Goal: Task Accomplishment & Management: Complete application form

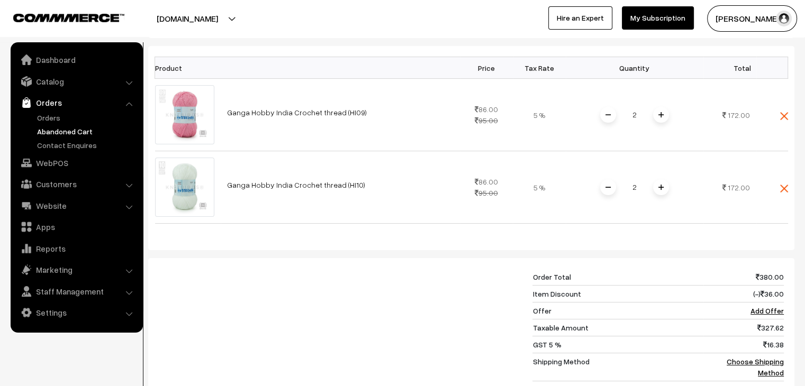
click at [49, 128] on link "Abandoned Cart" at bounding box center [86, 131] width 105 height 11
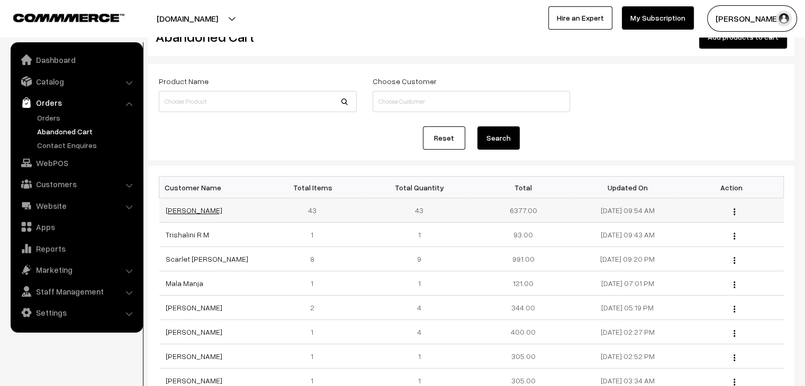
scroll to position [34, 0]
click at [172, 209] on link "Pranali Zanje" at bounding box center [194, 209] width 57 height 9
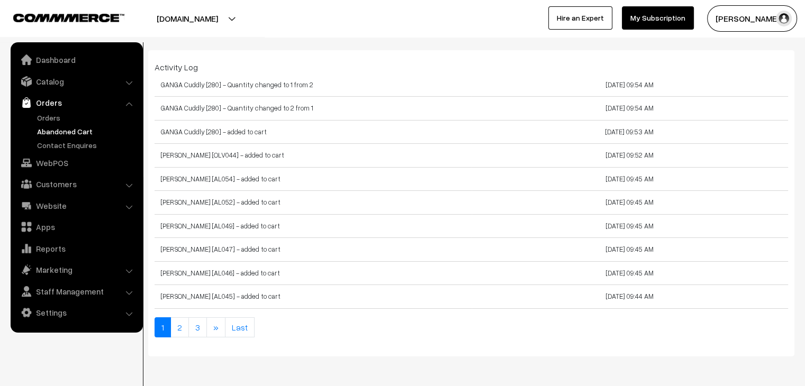
scroll to position [3663, 0]
click at [51, 136] on link "Abandoned Cart" at bounding box center [86, 131] width 105 height 11
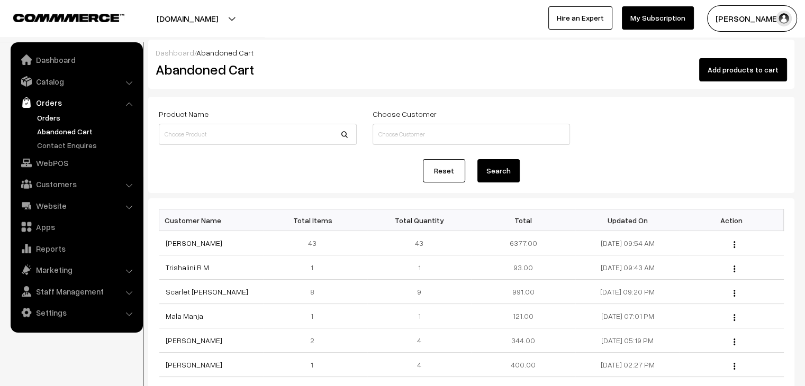
click at [65, 115] on link "Orders" at bounding box center [86, 117] width 105 height 11
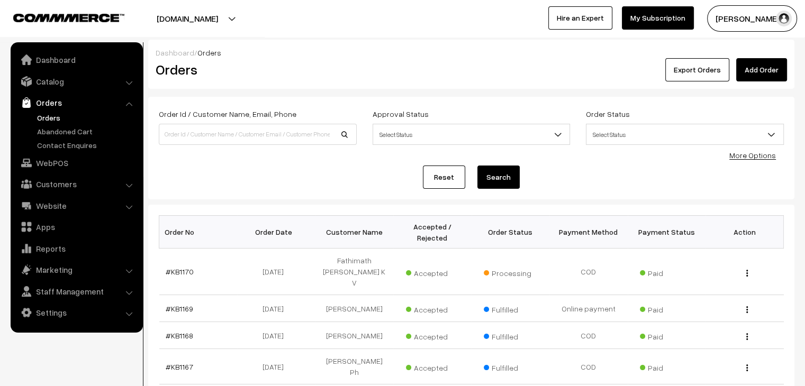
click at [773, 67] on link "Add Order" at bounding box center [761, 69] width 51 height 23
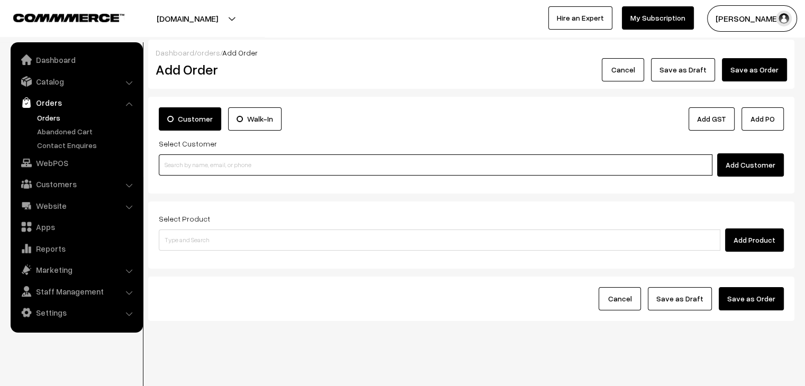
click at [219, 163] on input at bounding box center [436, 165] width 554 height 21
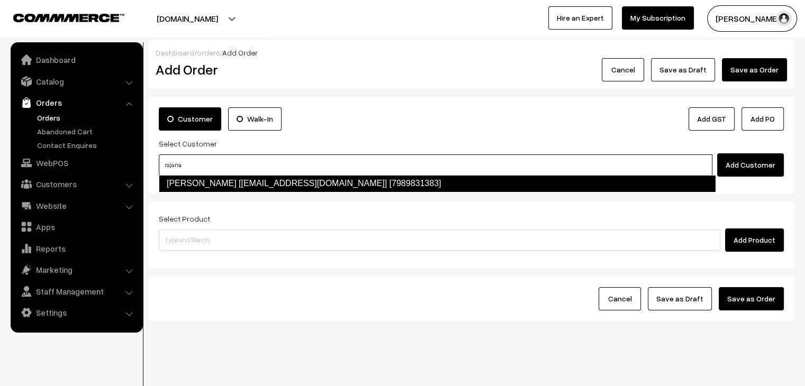
click at [248, 183] on link "[PERSON_NAME] [[EMAIL_ADDRESS][DOMAIN_NAME]] [7989831383]" at bounding box center [437, 183] width 557 height 17
type input "rajana"
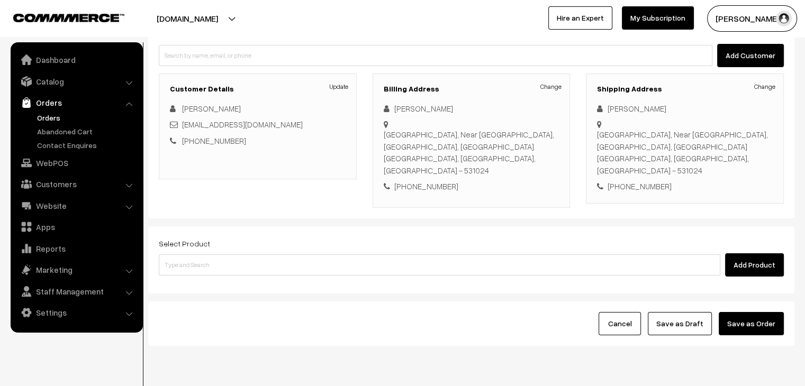
scroll to position [110, 0]
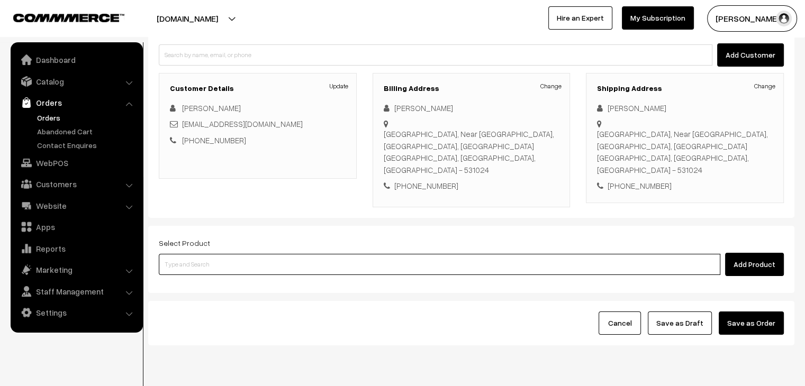
click at [211, 254] on input at bounding box center [440, 264] width 562 height 21
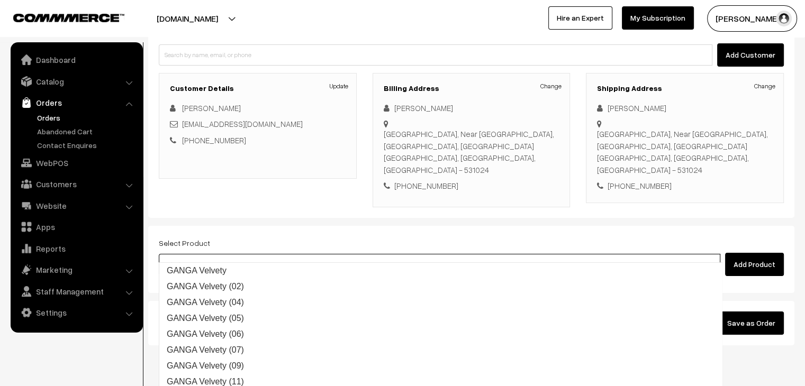
type input "velvety"
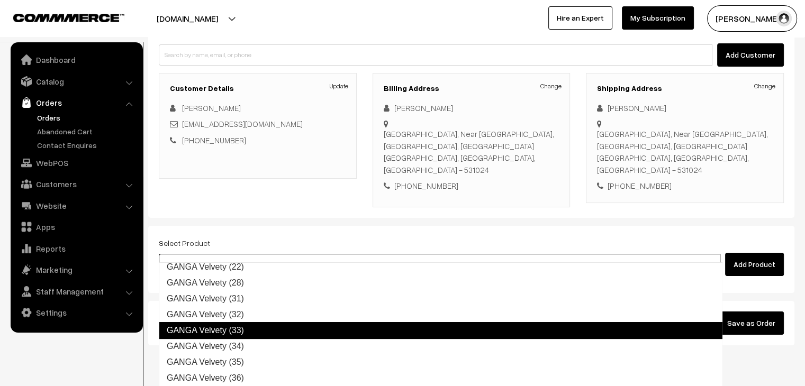
click at [250, 326] on link "GANGA Velvety (33)" at bounding box center [441, 330] width 564 height 17
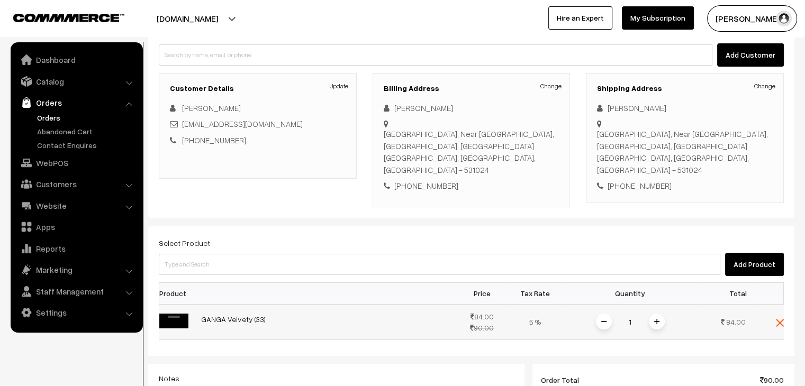
click at [653, 330] on span at bounding box center [657, 322] width 16 height 16
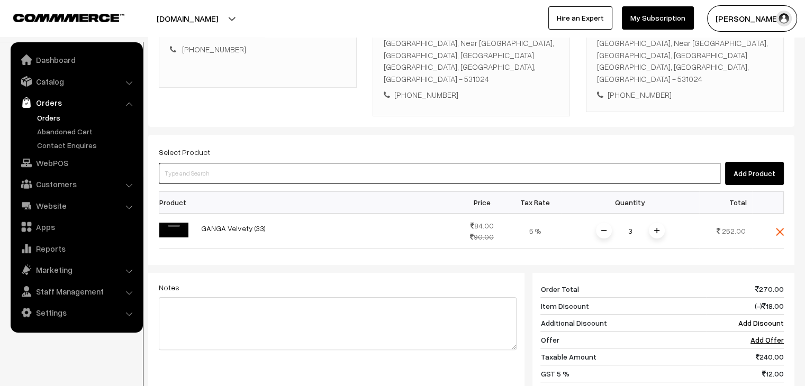
click at [263, 163] on input at bounding box center [440, 173] width 562 height 21
type input "malai"
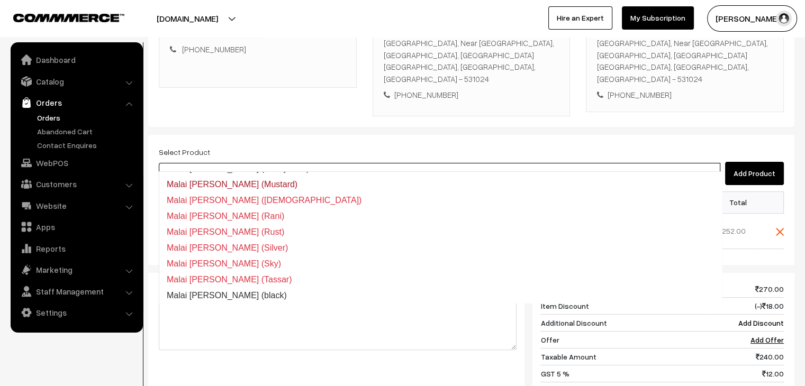
scroll to position [79, 0]
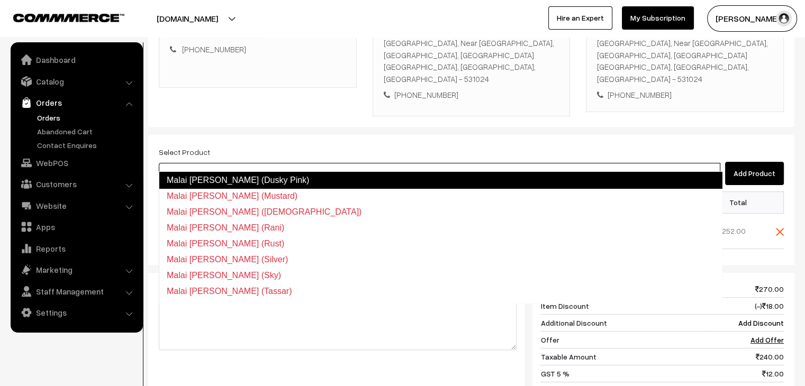
click at [251, 182] on link "Malai dori (Dusky Pink)" at bounding box center [441, 180] width 564 height 17
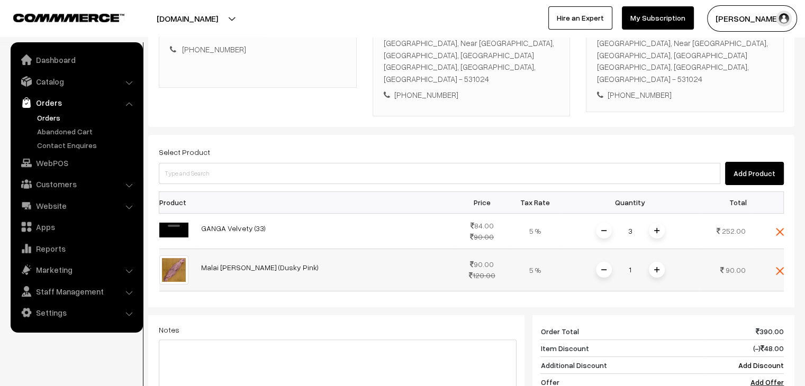
click at [656, 273] on img at bounding box center [656, 269] width 5 height 5
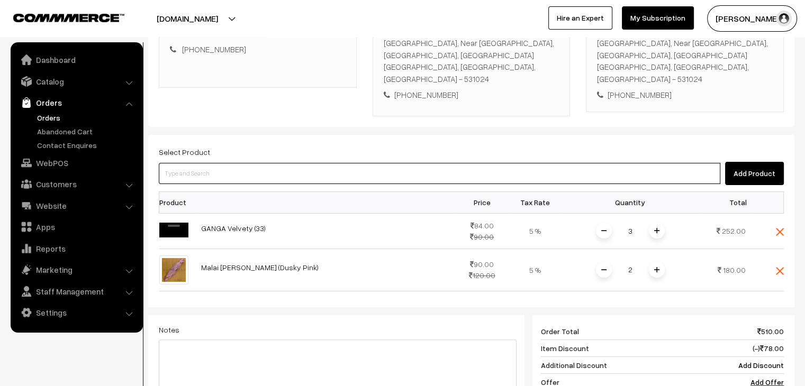
click at [288, 163] on input at bounding box center [440, 173] width 562 height 21
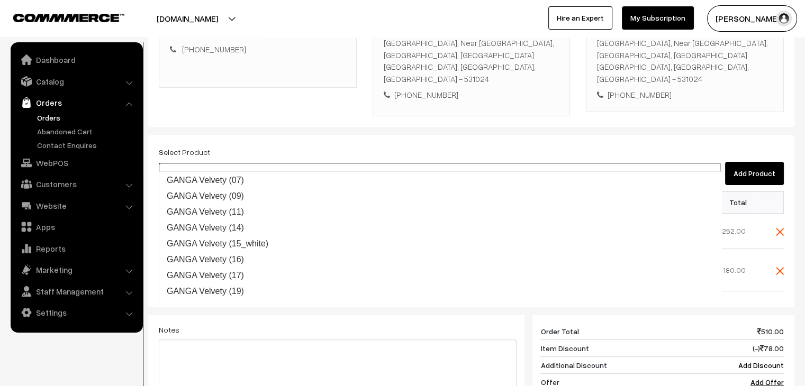
type input "velvety"
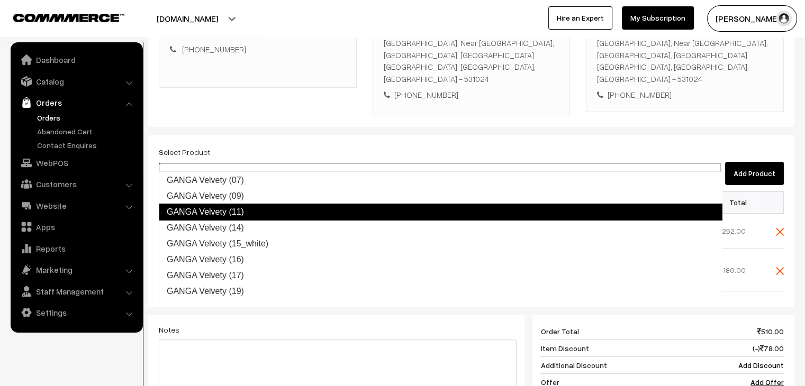
click at [278, 209] on link "GANGA Velvety (11)" at bounding box center [441, 212] width 564 height 17
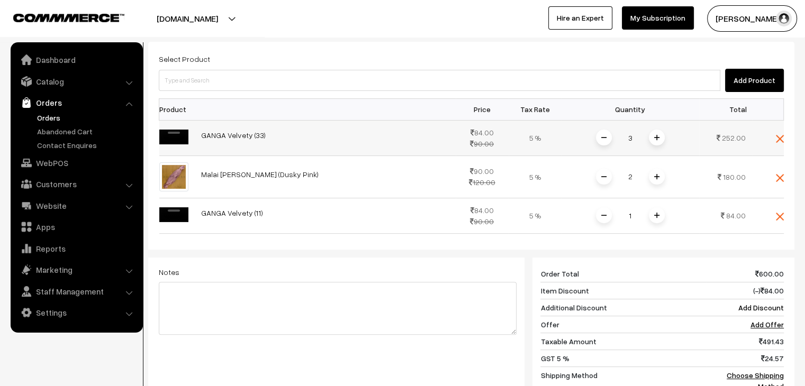
scroll to position [295, 0]
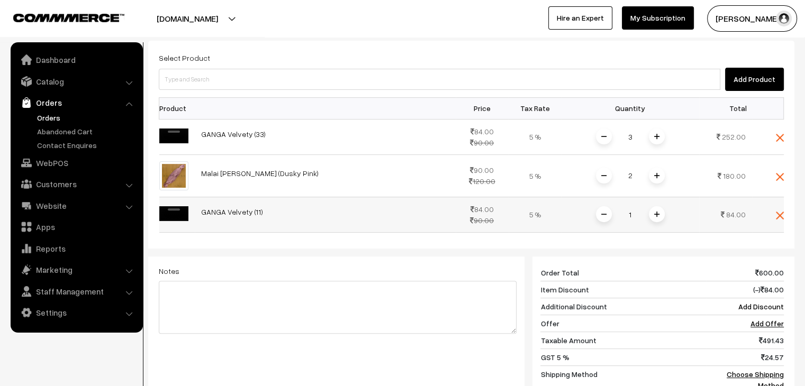
click at [655, 217] on img at bounding box center [656, 214] width 5 height 5
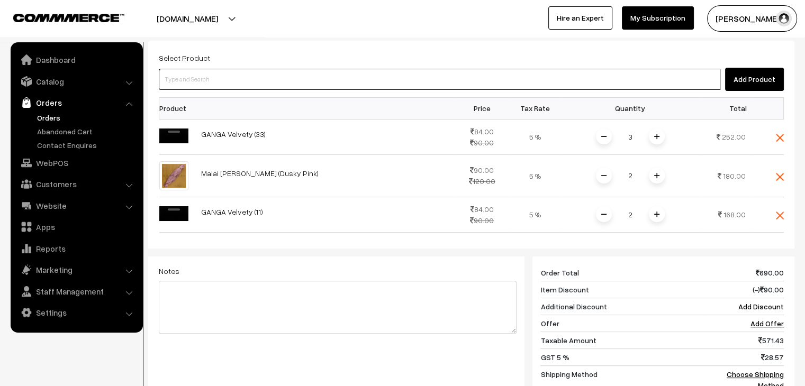
click at [287, 70] on input at bounding box center [440, 79] width 562 height 21
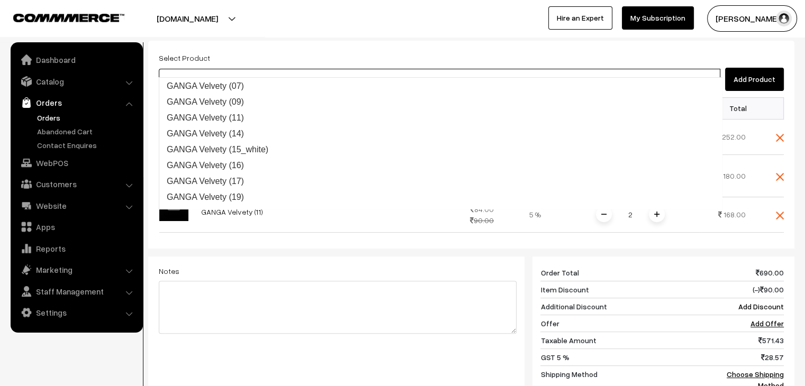
type input "velvety"
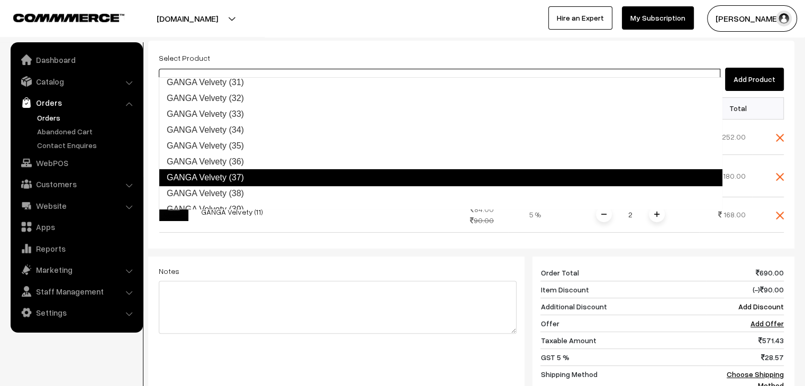
scroll to position [356, 0]
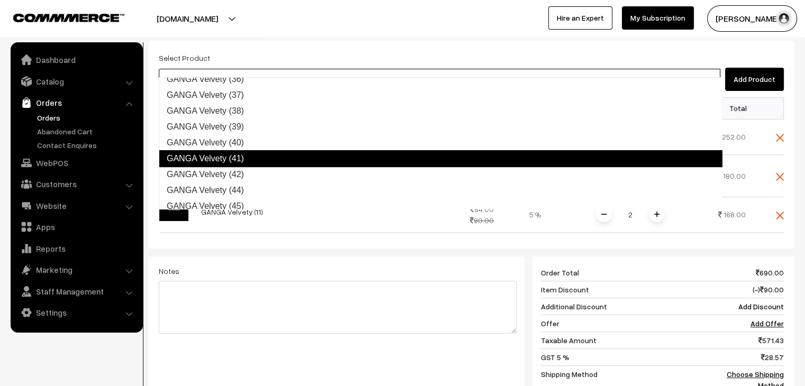
click at [250, 152] on link "GANGA Velvety (41)" at bounding box center [441, 158] width 564 height 17
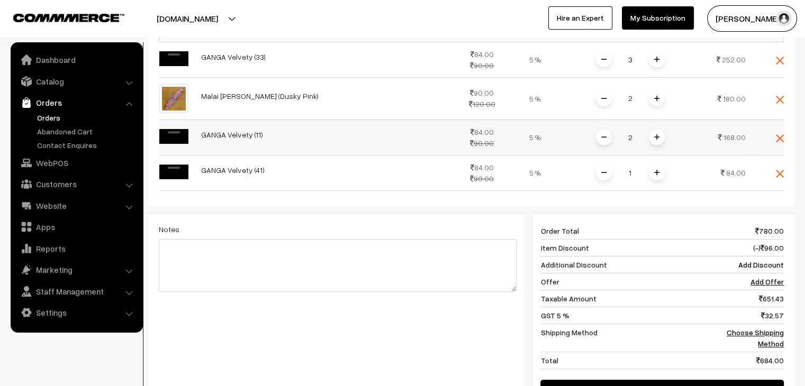
scroll to position [398, 0]
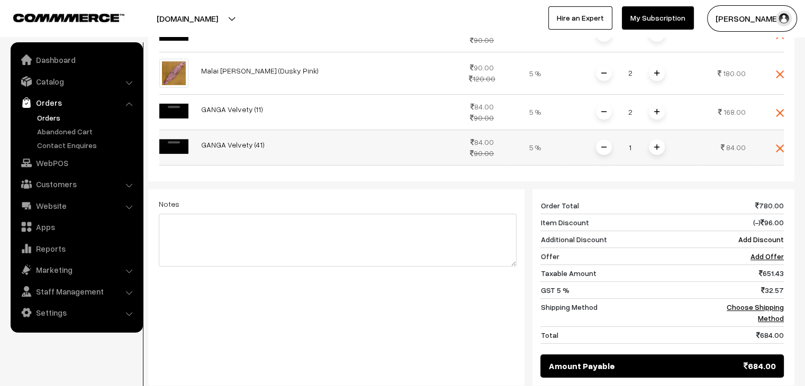
click at [653, 155] on span at bounding box center [657, 147] width 16 height 16
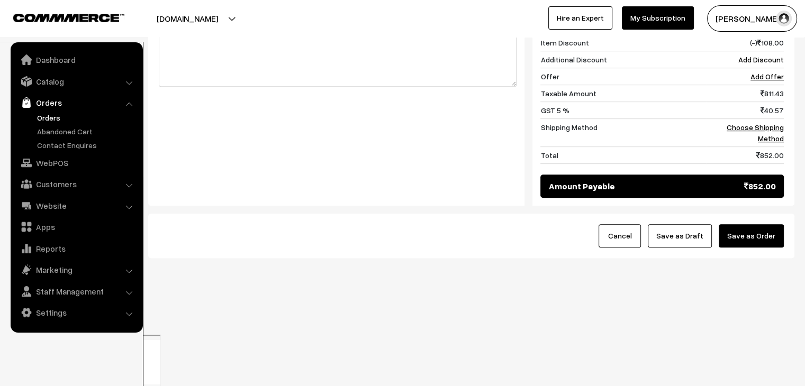
scroll to position [579, 0]
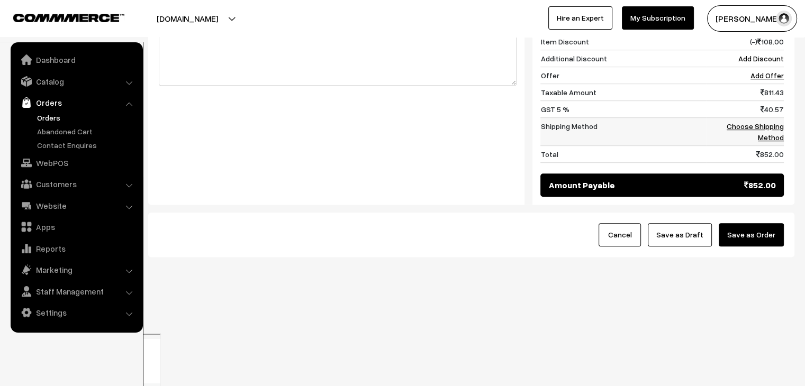
click at [764, 142] on link "Choose Shipping Method" at bounding box center [755, 132] width 57 height 20
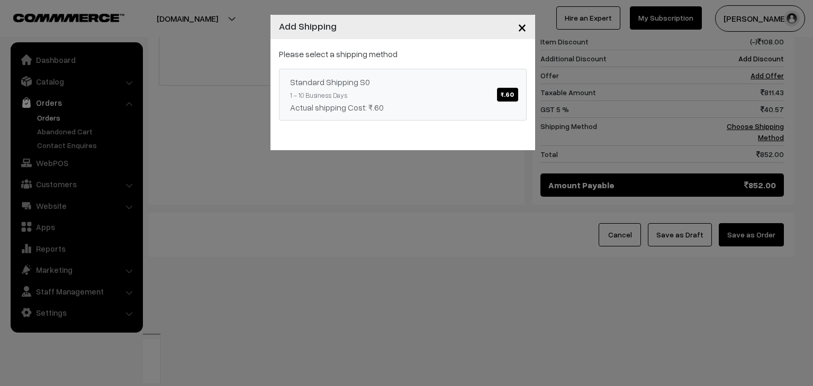
click at [349, 69] on link "Standard Shipping S0 ₹.60 1 - 10 Business Days Actual shipping Cost: ₹.60" at bounding box center [403, 95] width 248 height 52
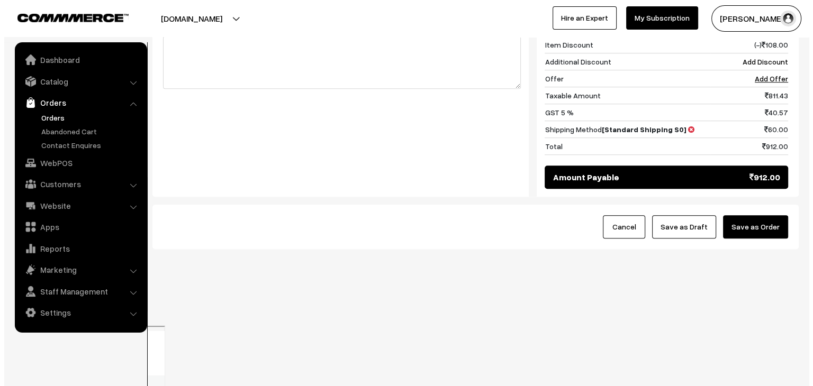
scroll to position [681, 0]
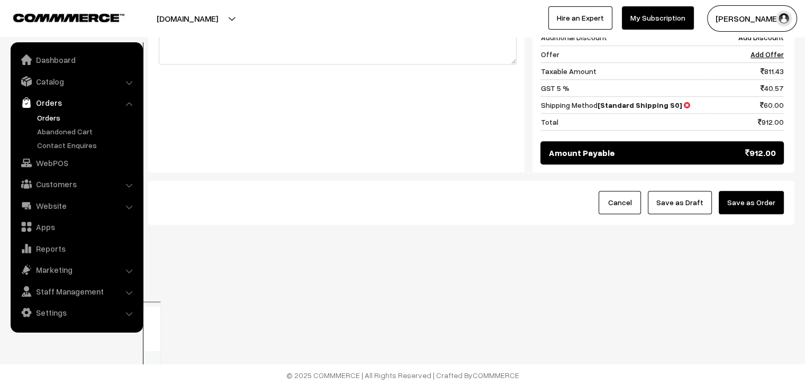
click at [754, 214] on button "Save as Order" at bounding box center [751, 202] width 65 height 23
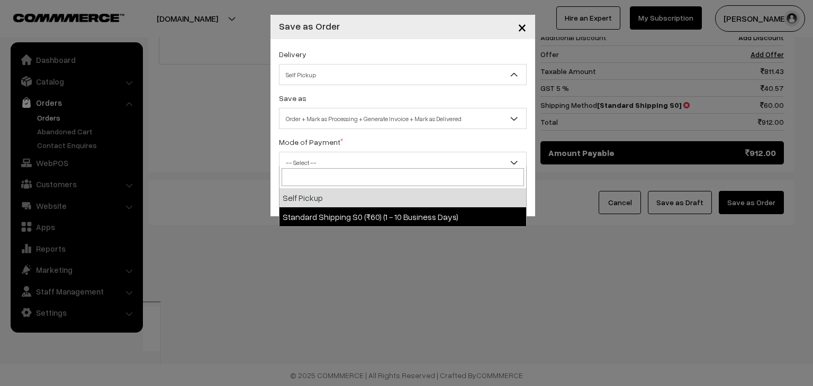
drag, startPoint x: 360, startPoint y: 75, endPoint x: 305, endPoint y: 149, distance: 92.0
click at [305, 149] on div "Delivery Self Pickup Standard Shipping S0 (₹60) (1 - 10 Business Days) Self Pic…" at bounding box center [402, 113] width 265 height 149
select select "SSS1"
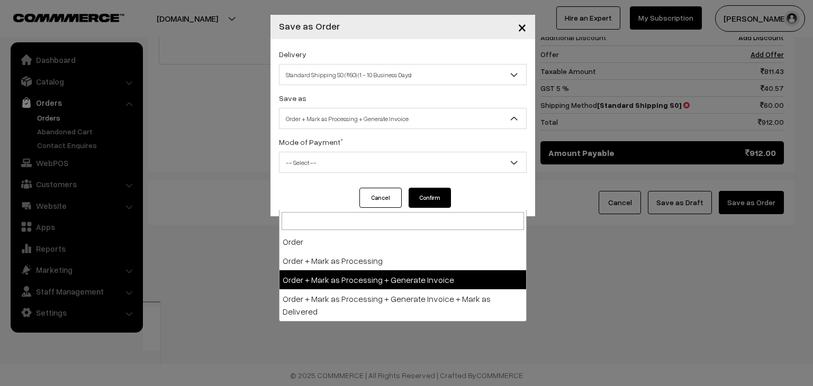
click at [329, 118] on span "Order + Mark as Processing + Generate Invoice" at bounding box center [402, 119] width 247 height 19
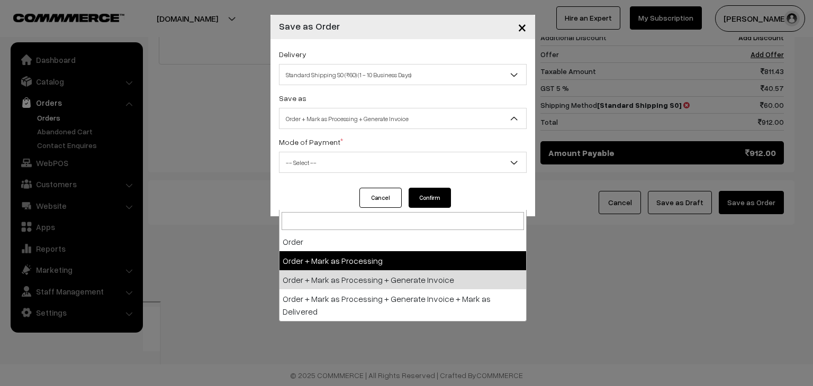
select select "2"
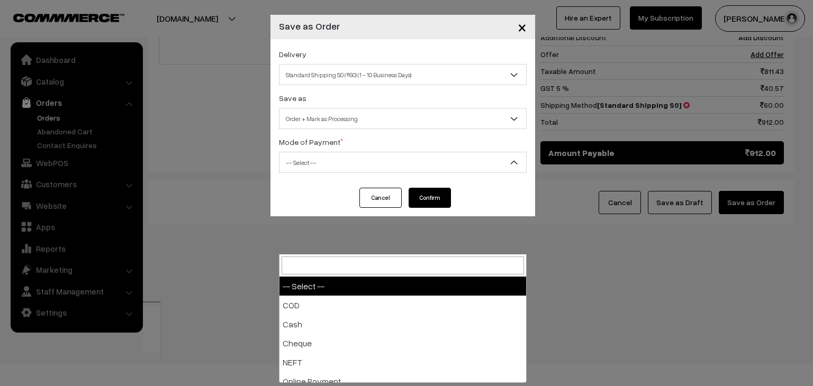
click at [328, 168] on span "-- Select --" at bounding box center [402, 163] width 247 height 19
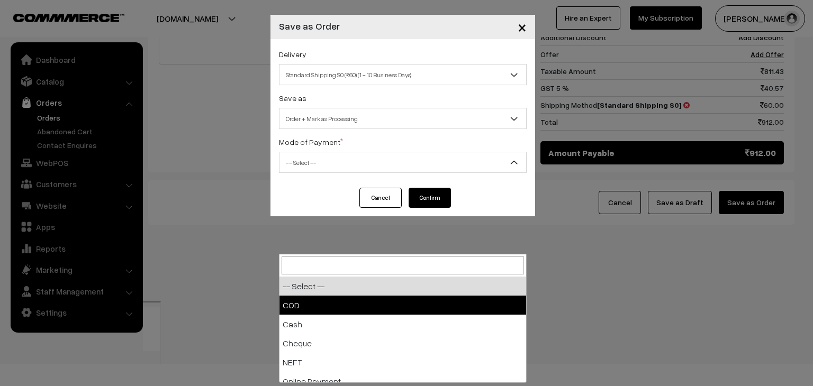
select select "1"
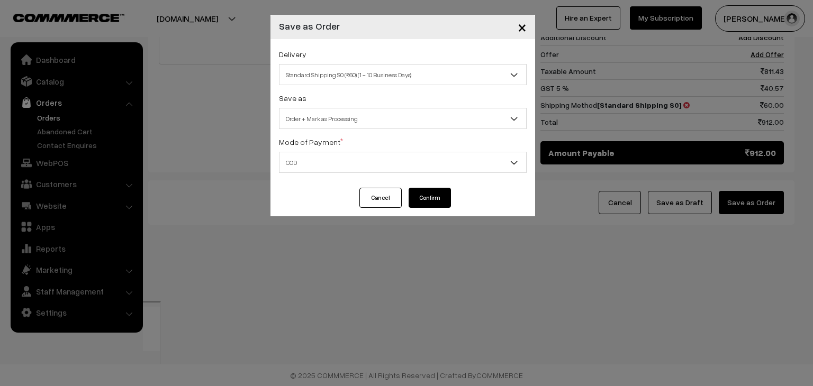
click at [439, 200] on button "Confirm" at bounding box center [430, 198] width 42 height 20
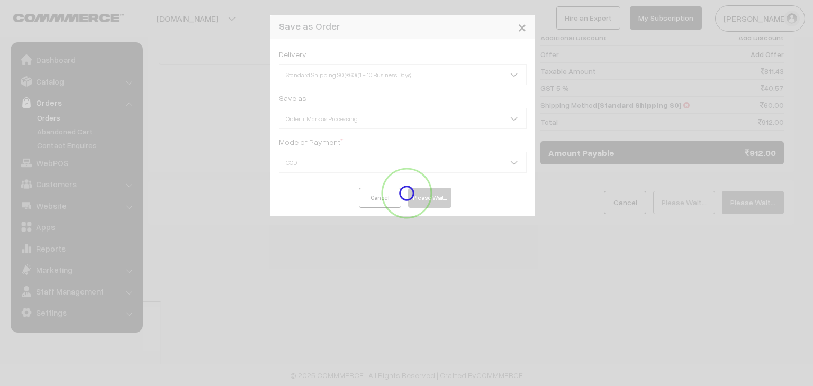
scroll to position [647, 0]
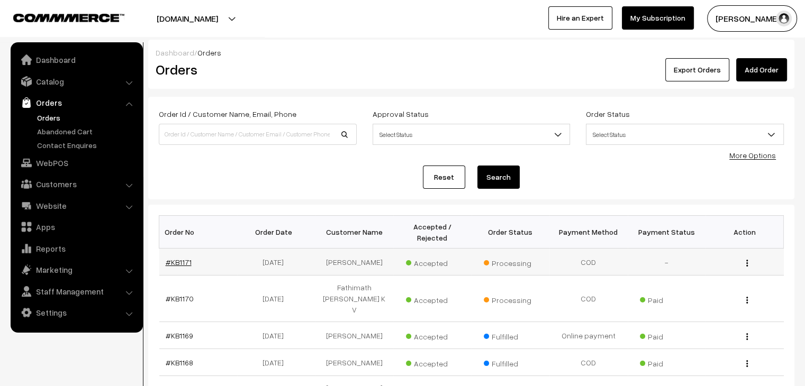
click at [176, 258] on link "#KB1171" at bounding box center [179, 262] width 26 height 9
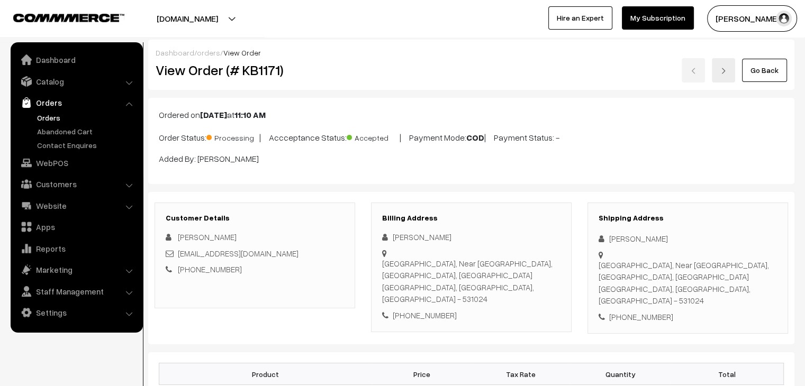
click at [61, 118] on link "Orders" at bounding box center [86, 117] width 105 height 11
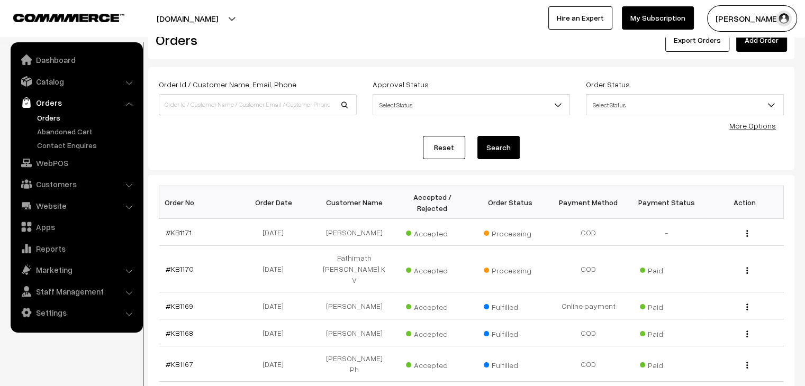
scroll to position [38, 0]
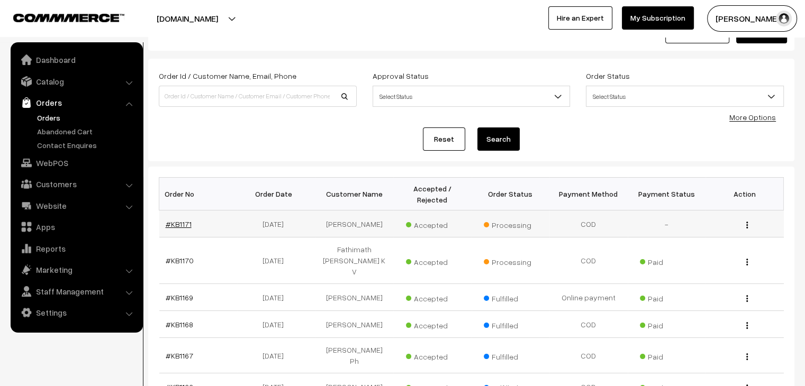
click at [174, 220] on link "#KB1171" at bounding box center [179, 224] width 26 height 9
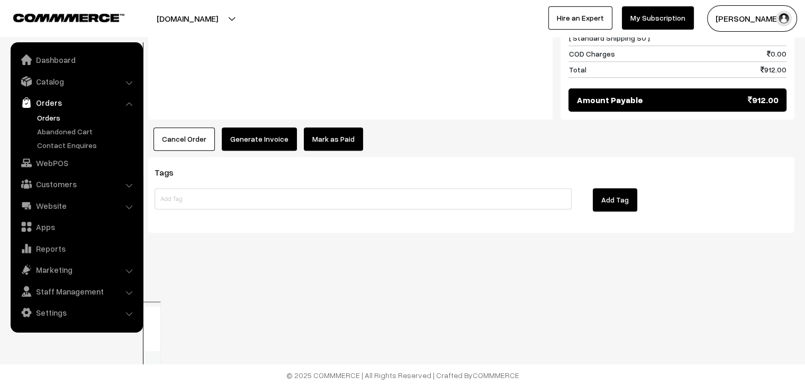
scroll to position [781, 0]
click at [59, 128] on link "Abandoned Cart" at bounding box center [86, 131] width 105 height 11
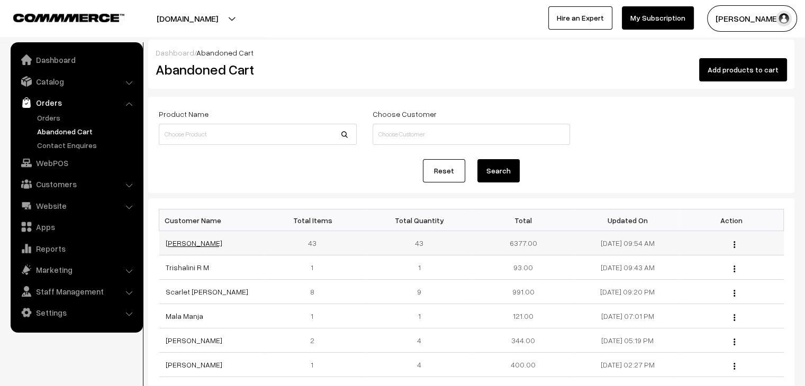
click at [185, 246] on link "[PERSON_NAME]" at bounding box center [194, 243] width 57 height 9
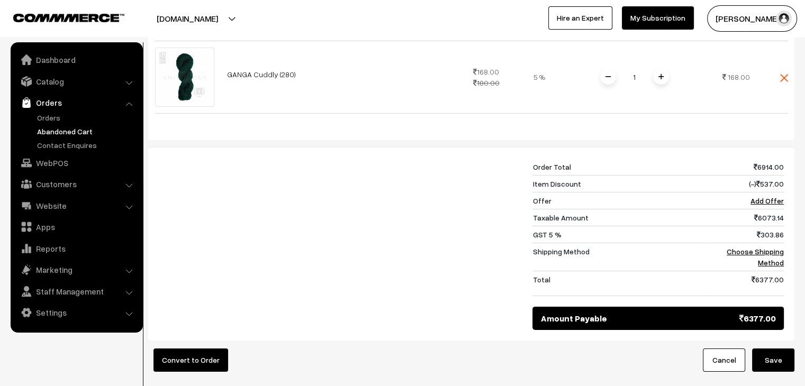
scroll to position [3324, 0]
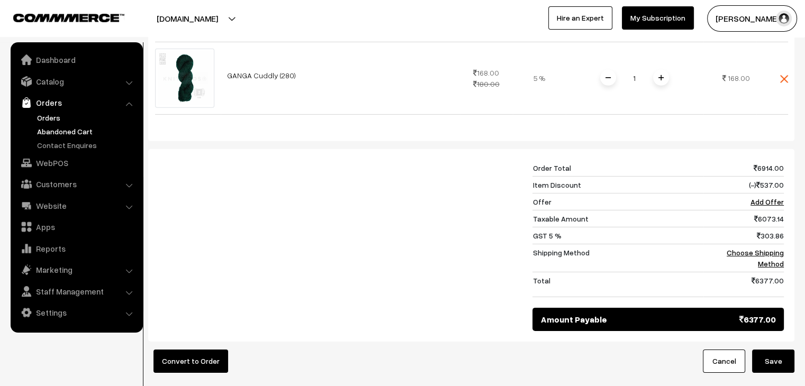
click at [48, 115] on link "Orders" at bounding box center [86, 117] width 105 height 11
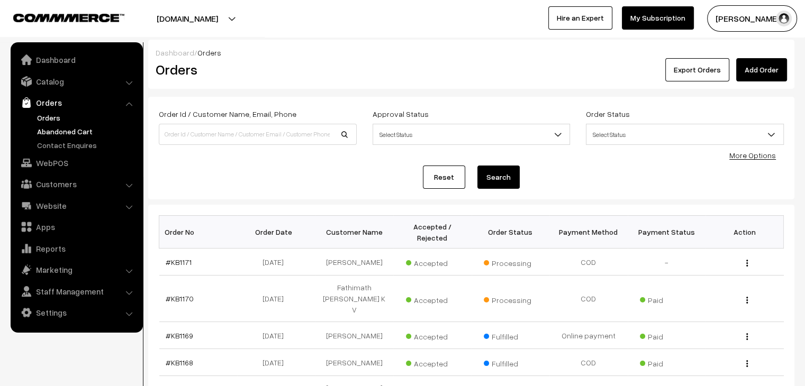
click at [80, 131] on link "Abandoned Cart" at bounding box center [86, 131] width 105 height 11
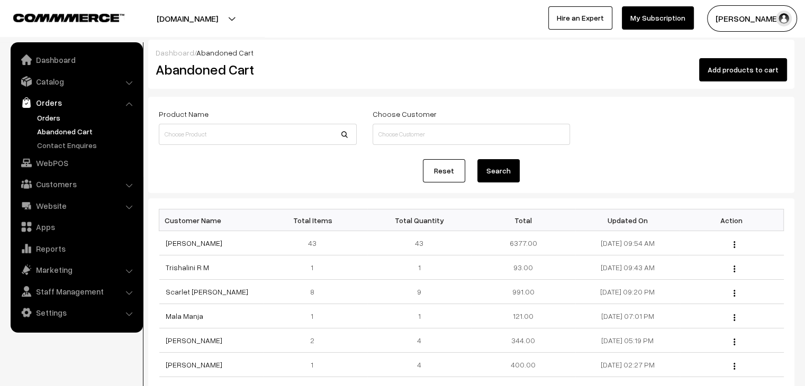
click at [52, 114] on link "Orders" at bounding box center [86, 117] width 105 height 11
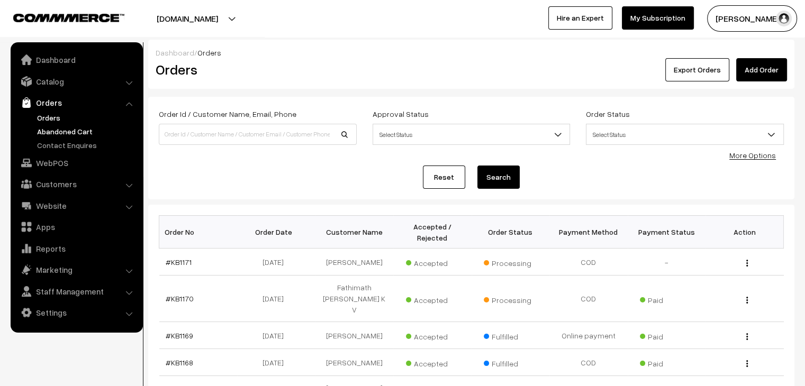
click at [85, 134] on link "Abandoned Cart" at bounding box center [86, 131] width 105 height 11
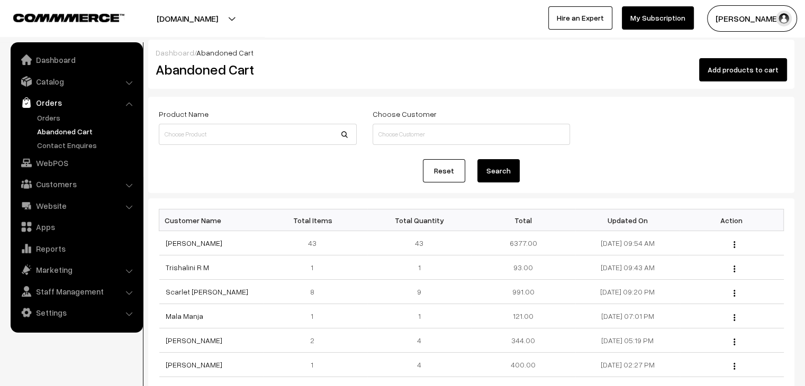
click at [190, 241] on link "[PERSON_NAME]" at bounding box center [194, 243] width 57 height 9
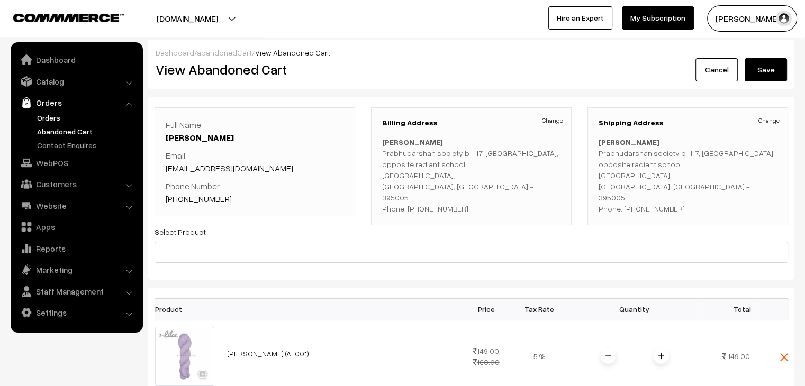
click at [47, 119] on link "Orders" at bounding box center [86, 117] width 105 height 11
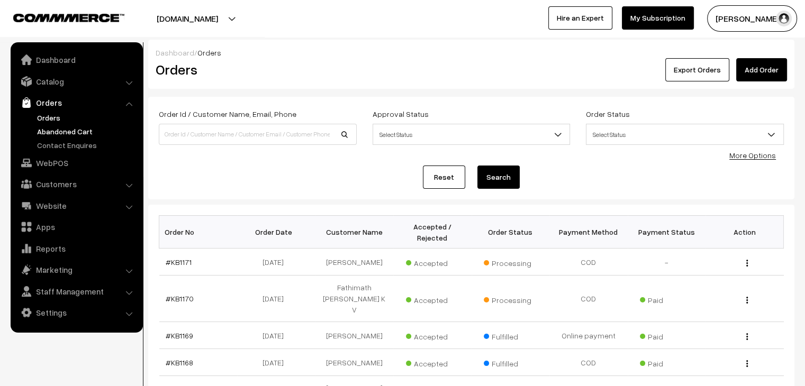
click at [52, 126] on link "Abandoned Cart" at bounding box center [86, 131] width 105 height 11
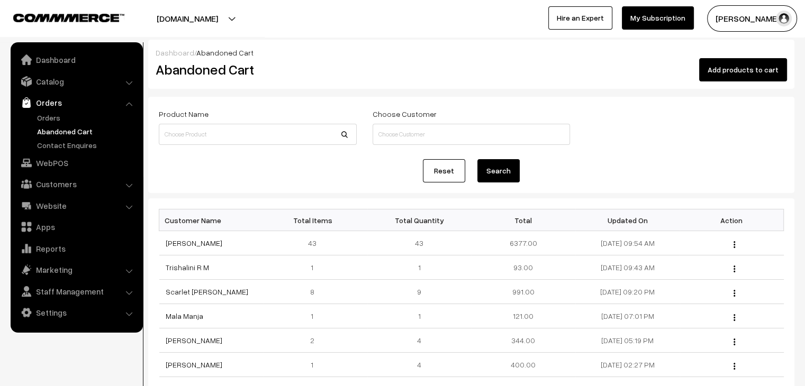
click at [48, 119] on link "Orders" at bounding box center [86, 117] width 105 height 11
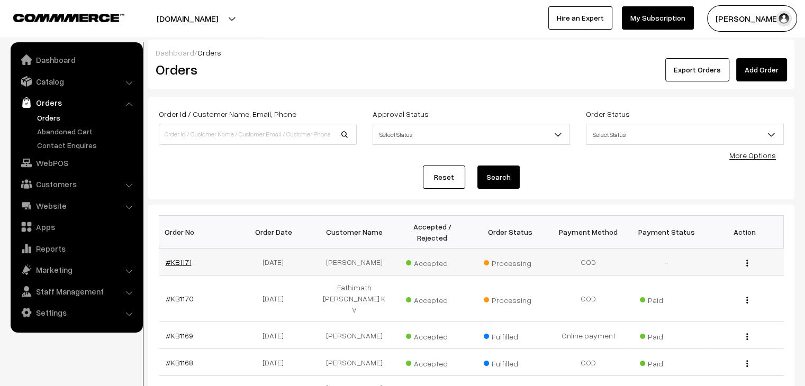
click at [184, 258] on link "#KB1171" at bounding box center [179, 262] width 26 height 9
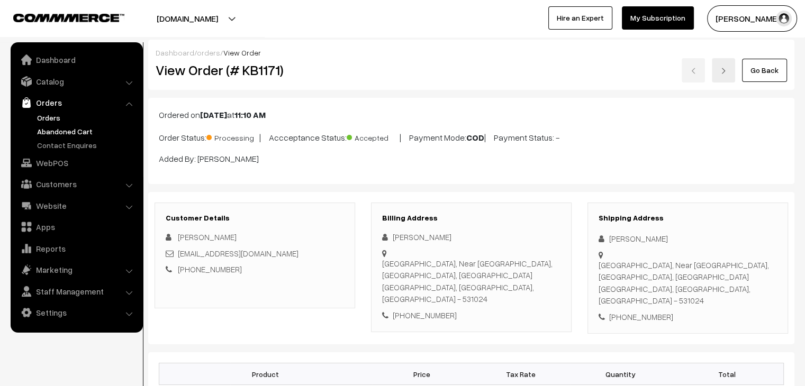
click at [50, 132] on link "Abandoned Cart" at bounding box center [86, 131] width 105 height 11
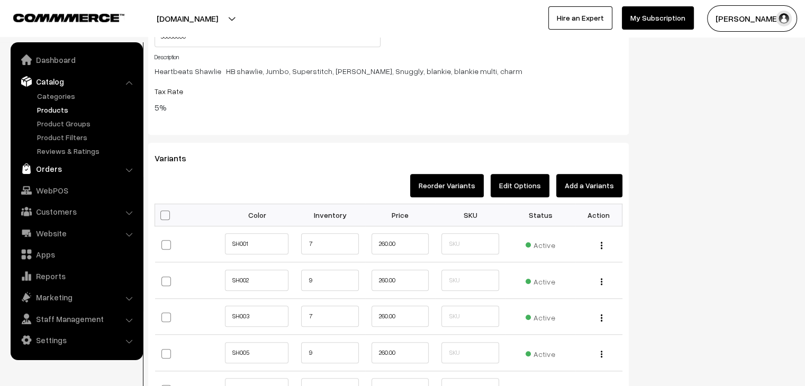
scroll to position [953, 0]
click at [40, 170] on link "Orders" at bounding box center [76, 168] width 126 height 19
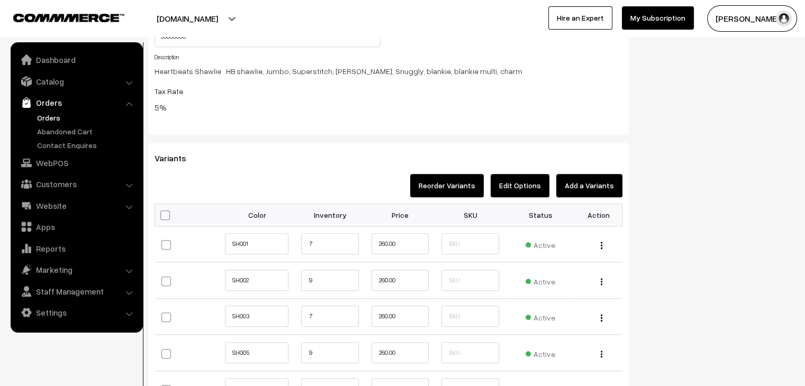
click at [40, 119] on link "Orders" at bounding box center [86, 117] width 105 height 11
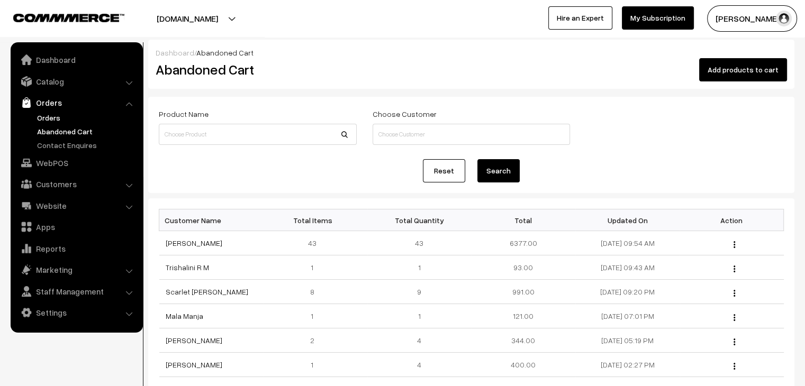
click at [35, 114] on link "Orders" at bounding box center [86, 117] width 105 height 11
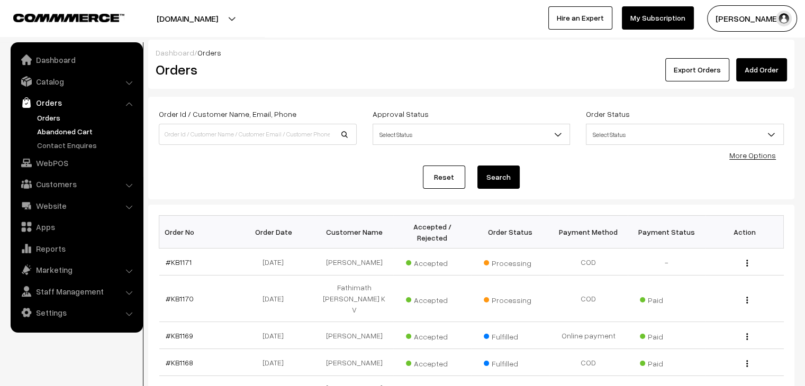
click at [86, 130] on link "Abandoned Cart" at bounding box center [86, 131] width 105 height 11
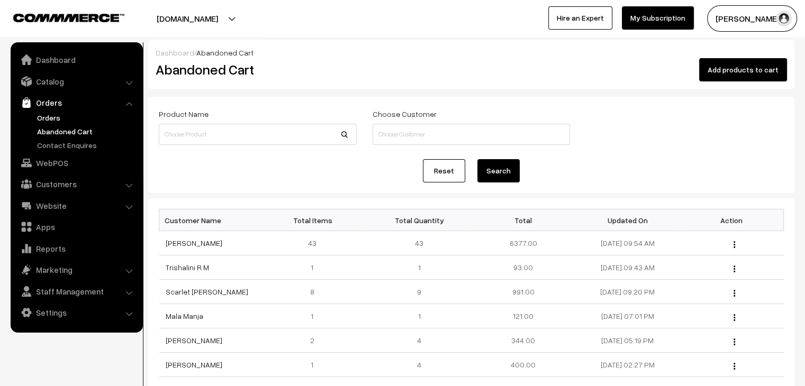
click at [49, 122] on link "Orders" at bounding box center [86, 117] width 105 height 11
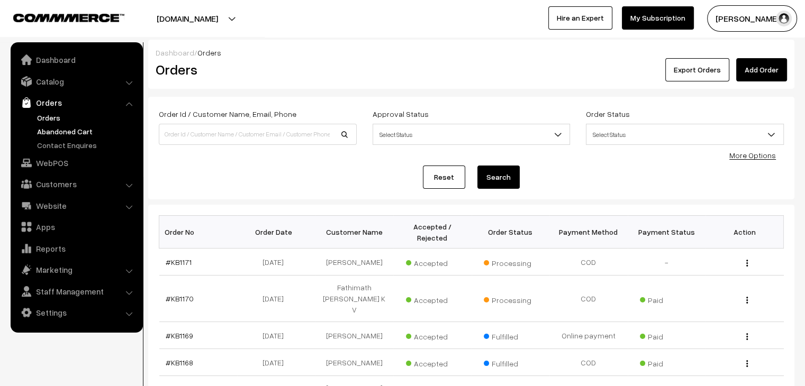
click at [76, 132] on link "Abandoned Cart" at bounding box center [86, 131] width 105 height 11
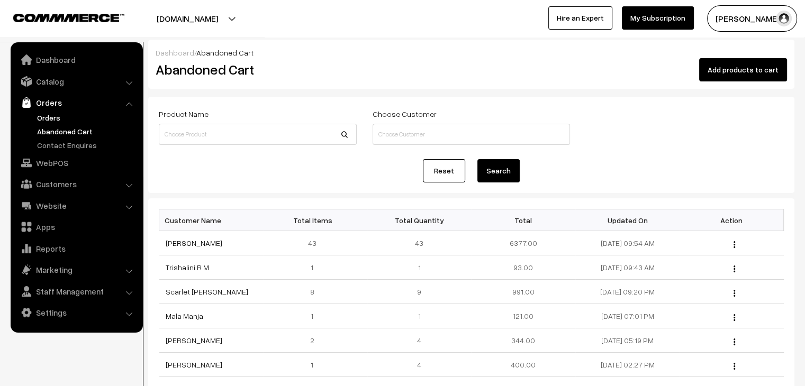
click at [44, 115] on link "Orders" at bounding box center [86, 117] width 105 height 11
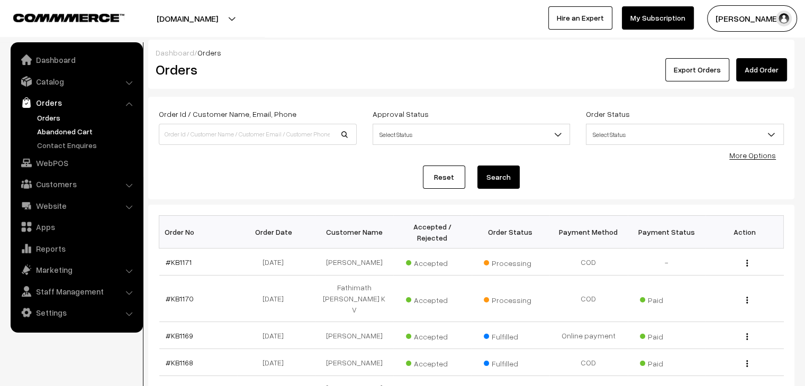
click at [61, 131] on link "Abandoned Cart" at bounding box center [86, 131] width 105 height 11
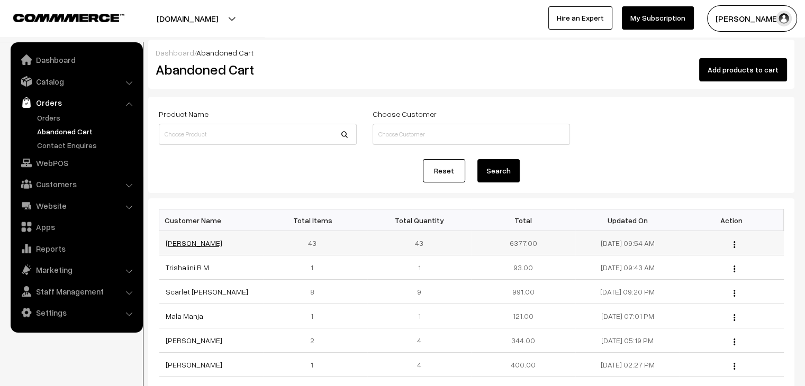
click at [169, 239] on link "[PERSON_NAME]" at bounding box center [194, 243] width 57 height 9
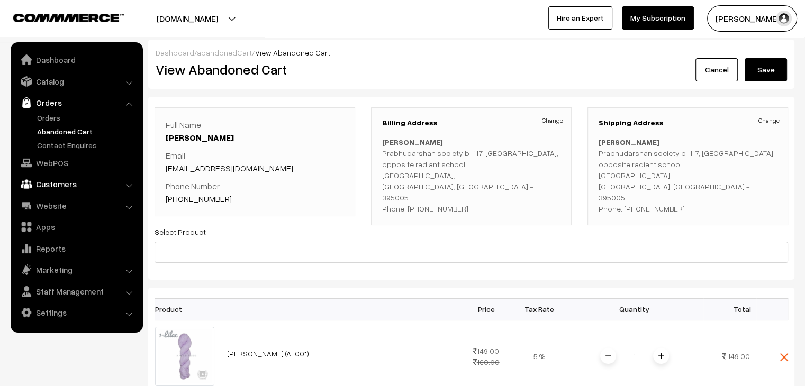
click at [68, 186] on link "Customers" at bounding box center [76, 184] width 126 height 19
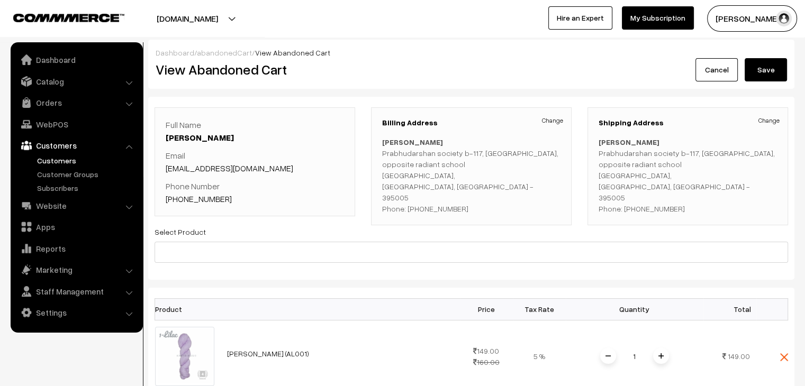
click at [59, 160] on link "Customers" at bounding box center [86, 160] width 105 height 11
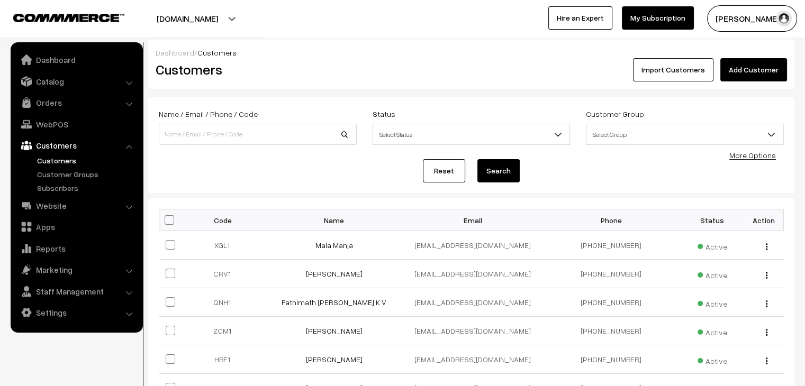
drag, startPoint x: 0, startPoint y: 0, endPoint x: 242, endPoint y: 141, distance: 280.4
click at [242, 141] on input at bounding box center [258, 134] width 198 height 21
type input "[PERSON_NAME]"
click at [477, 159] on button "Search" at bounding box center [498, 170] width 42 height 23
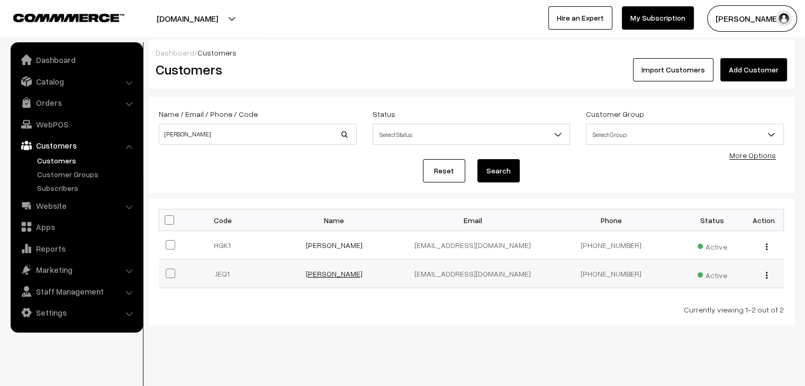
click at [330, 274] on link "Akriti Sherpa" at bounding box center [334, 273] width 57 height 9
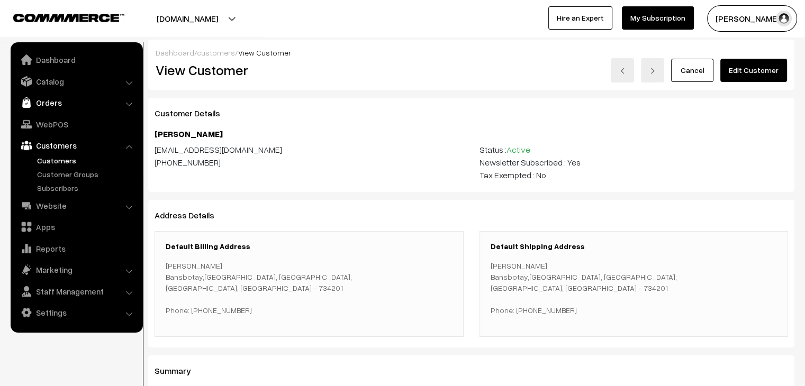
click at [83, 96] on link "Orders" at bounding box center [76, 102] width 126 height 19
click at [46, 115] on link "Orders" at bounding box center [86, 117] width 105 height 11
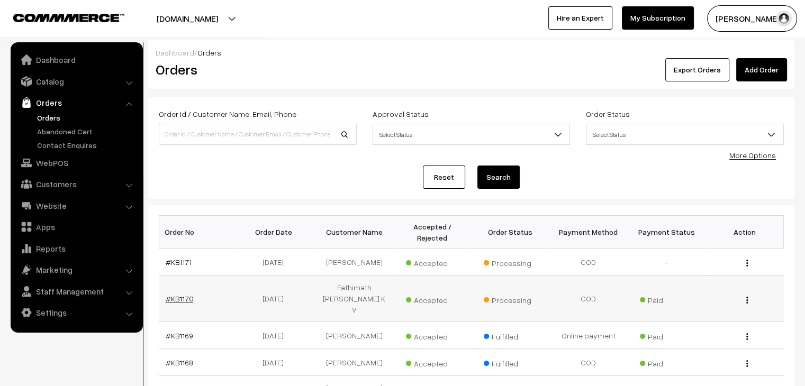
click at [182, 294] on link "#KB1170" at bounding box center [180, 298] width 28 height 9
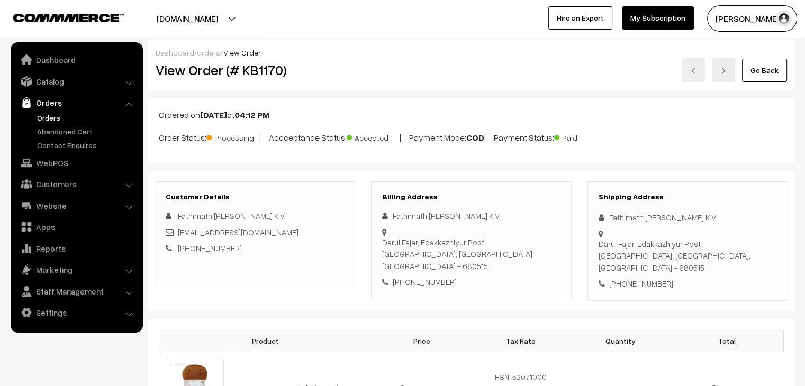
click at [54, 119] on link "Orders" at bounding box center [86, 117] width 105 height 11
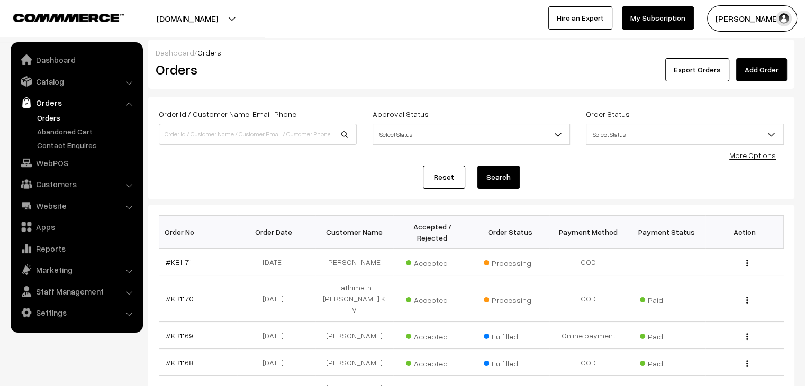
click at [173, 258] on link "#KB1171" at bounding box center [179, 262] width 26 height 9
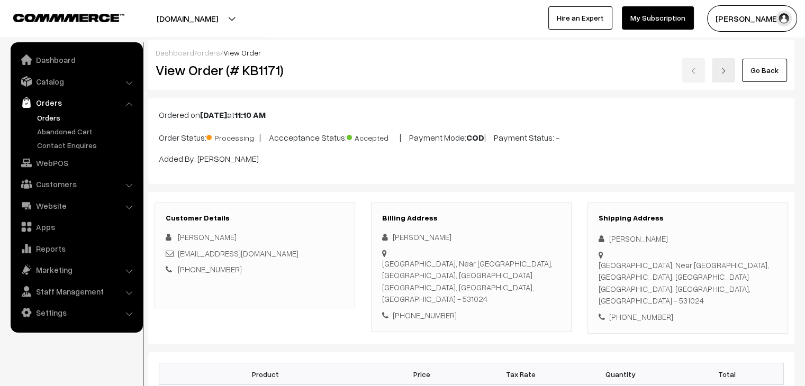
click at [55, 121] on link "Orders" at bounding box center [86, 117] width 105 height 11
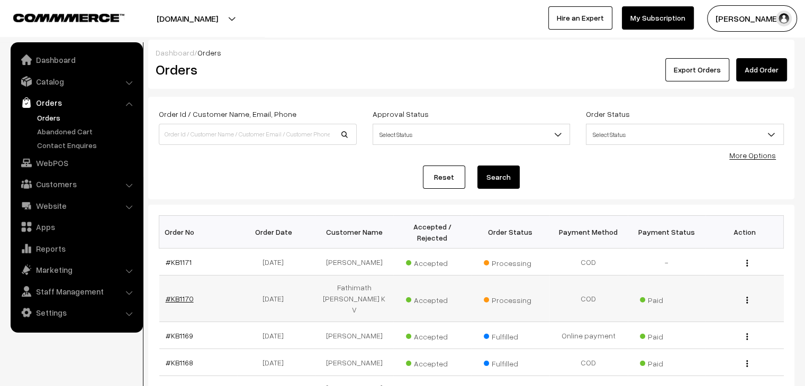
click at [185, 294] on link "#KB1170" at bounding box center [180, 298] width 28 height 9
